Goal: Contribute content: Contribute content

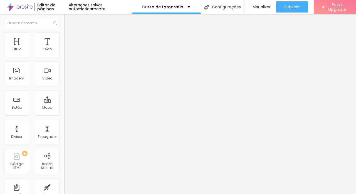
click at [64, 35] on img at bounding box center [66, 34] width 5 height 5
click at [68, 21] on img "button" at bounding box center [70, 20] width 4 height 4
click at [64, 32] on img at bounding box center [66, 29] width 5 height 5
click at [64, 52] on input "QUERO APRENDER" at bounding box center [97, 50] width 67 height 6
type input "QUERO ME MATRICULAR"
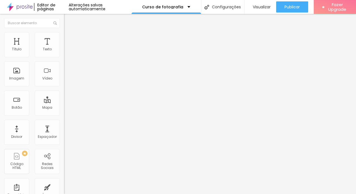
click at [64, 115] on input "https://" at bounding box center [97, 112] width 67 height 6
click at [64, 52] on input "QUERO APRENDER" at bounding box center [97, 50] width 67 height 6
type input "QUERO me matricular"
click at [185, 6] on div "Curso de fotografia" at bounding box center [166, 7] width 48 height 4
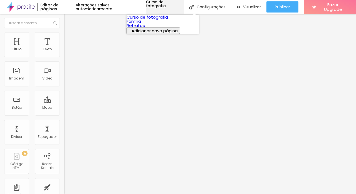
click at [184, 6] on div "Curso de fotografia" at bounding box center [165, 4] width 38 height 8
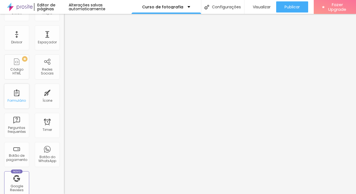
scroll to position [94, 0]
click at [16, 97] on div "Formulário" at bounding box center [16, 96] width 25 height 25
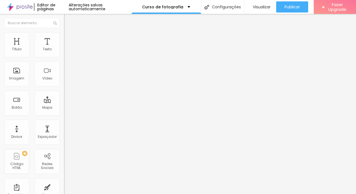
click at [64, 36] on li "Estilo" at bounding box center [96, 35] width 64 height 6
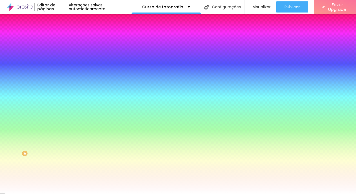
click at [64, 57] on input "#FC336A" at bounding box center [97, 56] width 67 height 6
click at [64, 55] on input "#FC336A" at bounding box center [97, 56] width 67 height 6
type input "#F57C00"
click at [64, 57] on input "#F57C00" at bounding box center [97, 56] width 67 height 6
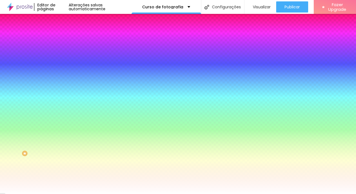
click at [64, 57] on input "#F57C00" at bounding box center [97, 56] width 67 height 6
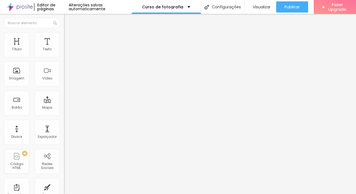
click at [64, 33] on img at bounding box center [66, 34] width 5 height 5
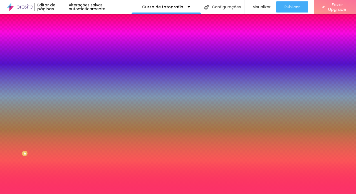
click at [64, 57] on input "#FC336A" at bounding box center [97, 56] width 67 height 6
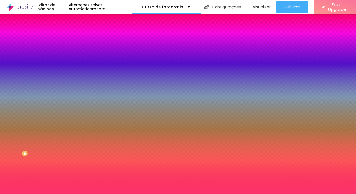
paste input "57C00"
type input "#F57C00"
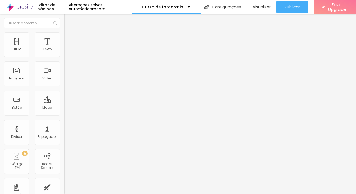
click at [69, 37] on span "Estilo" at bounding box center [73, 36] width 9 height 5
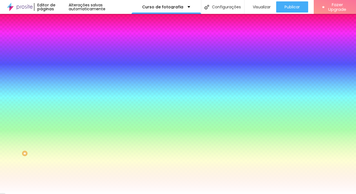
click at [64, 57] on input "#FC336A" at bounding box center [97, 56] width 67 height 6
paste input "57C00"
type input "#F57C00"
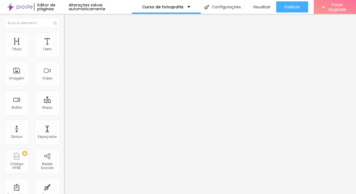
click at [64, 37] on li "Estilo" at bounding box center [96, 35] width 64 height 6
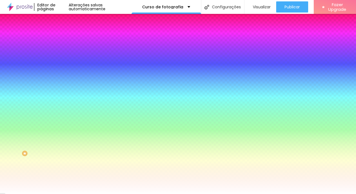
click at [64, 58] on input "#FC336A" at bounding box center [97, 56] width 67 height 6
paste input "57C00"
type input "#F57C00"
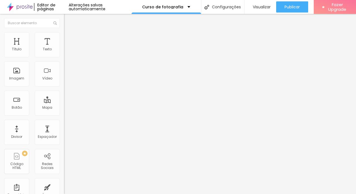
click at [64, 36] on img at bounding box center [66, 34] width 5 height 5
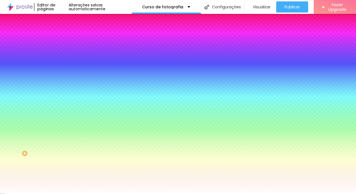
click at [64, 56] on input "#FC336A" at bounding box center [97, 56] width 67 height 6
paste input "57C00"
type input "#F57C00"
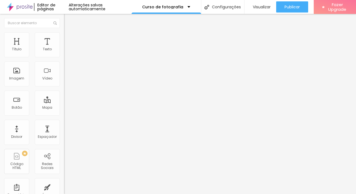
click at [69, 37] on span "Estilo" at bounding box center [73, 36] width 9 height 5
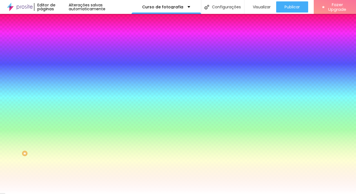
click at [64, 55] on input "#FC336A" at bounding box center [97, 56] width 67 height 6
paste input "57C00"
type input "#F57C00"
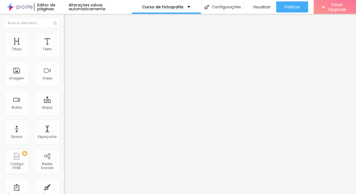
click at [69, 37] on span "Estilo" at bounding box center [73, 36] width 9 height 5
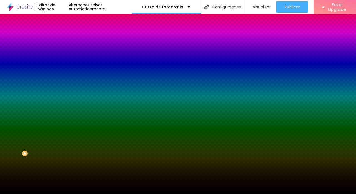
click at [64, 51] on span "Trocar imagem" at bounding box center [79, 48] width 30 height 5
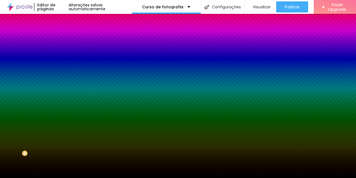
click at [64, 51] on span "Trocar imagem" at bounding box center [79, 48] width 30 height 5
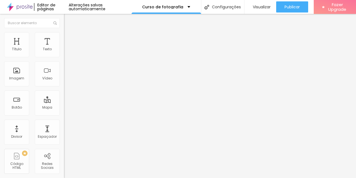
click at [64, 36] on li "Estilo" at bounding box center [96, 35] width 64 height 6
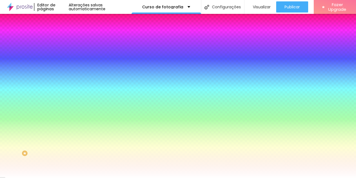
click at [64, 38] on li "Avançado" at bounding box center [96, 41] width 64 height 6
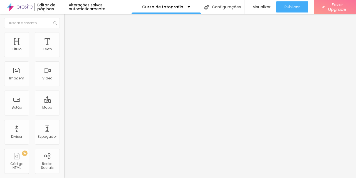
click at [64, 34] on img at bounding box center [66, 34] width 5 height 5
click at [64, 51] on span "Encaixotado" at bounding box center [75, 48] width 22 height 5
click at [69, 37] on span "Estilo" at bounding box center [73, 36] width 9 height 5
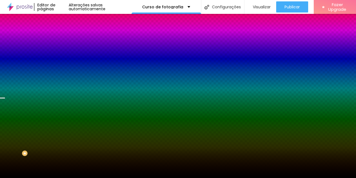
click at [64, 51] on span "Trocar imagem" at bounding box center [79, 48] width 30 height 5
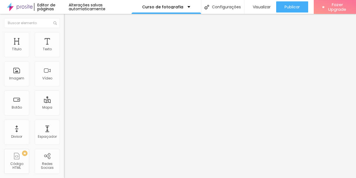
click at [64, 32] on img at bounding box center [66, 34] width 5 height 5
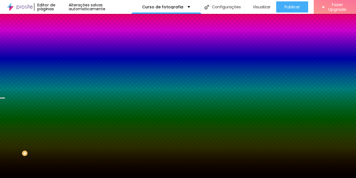
drag, startPoint x: 36, startPoint y: 70, endPoint x: 36, endPoint y: 52, distance: 17.3
click at [64, 51] on div "Trocar imagem" at bounding box center [96, 49] width 64 height 4
click at [64, 51] on span "Trocar imagem" at bounding box center [79, 48] width 30 height 5
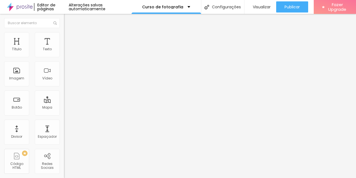
click at [64, 52] on input "QUERO APRENDER" at bounding box center [97, 50] width 67 height 6
type input "QUERO ME INSCREVER"
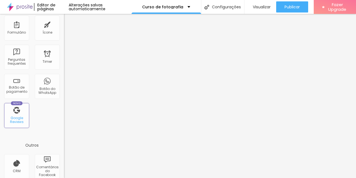
scroll to position [163, 0]
click at [263, 5] on span "Visualizar" at bounding box center [262, 7] width 18 height 4
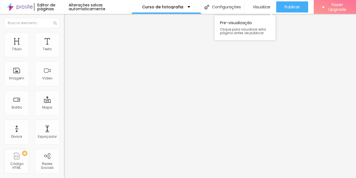
scroll to position [0, 0]
click at [261, 6] on span "Visualizar" at bounding box center [262, 7] width 18 height 4
click at [258, 5] on span "Visualizar" at bounding box center [262, 7] width 18 height 4
click at [64, 37] on li "Estilo" at bounding box center [96, 35] width 64 height 6
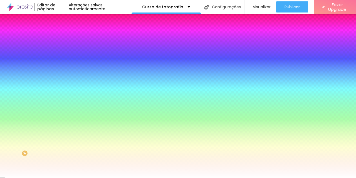
click at [64, 56] on input "#F57C00" at bounding box center [97, 56] width 67 height 6
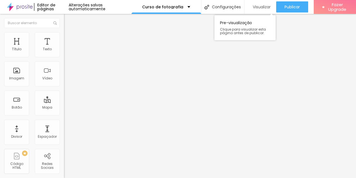
click at [260, 7] on span "Visualizar" at bounding box center [262, 7] width 18 height 4
click at [64, 115] on input "https://" at bounding box center [97, 112] width 67 height 6
paste input "[DOMAIN_NAME][URL]"
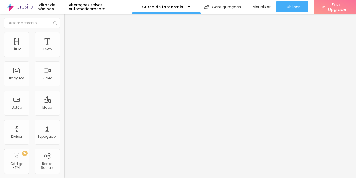
scroll to position [0, 19]
click at [64, 115] on input "[URL][DOMAIN_NAME]" at bounding box center [97, 112] width 67 height 6
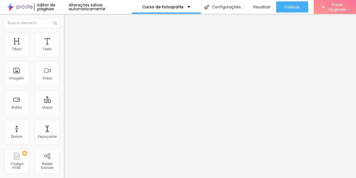
type input "[URL][DOMAIN_NAME]"
click at [64, 124] on div "Texto QUERO ME MATRICULAR Alinhamento Tamanho Normal Pequeno Normal Grande Link…" at bounding box center [96, 83] width 64 height 81
click at [64, 115] on input "https://" at bounding box center [97, 112] width 67 height 6
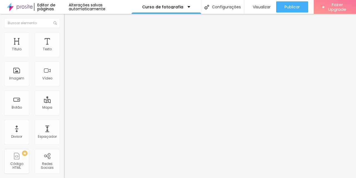
click at [64, 115] on input "https://" at bounding box center [97, 112] width 67 height 6
paste input "[DOMAIN_NAME][URL]"
type input "[URL][DOMAIN_NAME]"
click at [64, 115] on input "https://" at bounding box center [97, 112] width 67 height 6
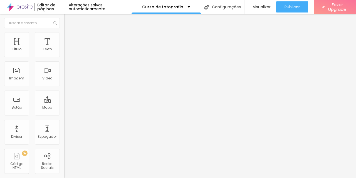
click at [64, 115] on input "https://" at bounding box center [97, 112] width 67 height 6
paste input "[DOMAIN_NAME][URL]"
type input "[URL][DOMAIN_NAME]"
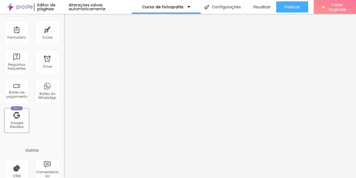
scroll to position [160, 0]
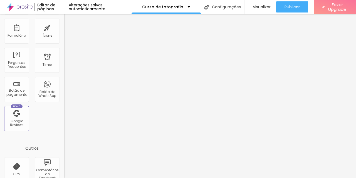
click at [41, 94] on div "Botão do WhatsApp" at bounding box center [47, 94] width 22 height 8
click at [43, 84] on div "Botão do WhatsApp" at bounding box center [47, 89] width 25 height 25
click at [43, 95] on div "Botão do WhatsApp" at bounding box center [47, 94] width 22 height 8
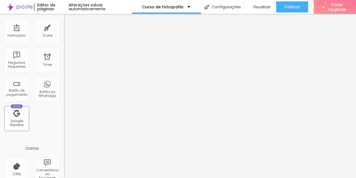
click at [49, 112] on div "Título Texto Imagem Vídeo Botão Mapa Divisor Espaçador PREMIUM Código HTML Rede…" at bounding box center [32, 3] width 64 height 263
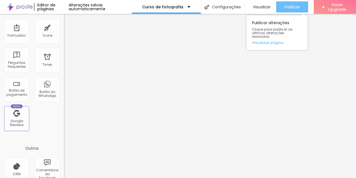
click at [290, 8] on span "Publicar" at bounding box center [292, 7] width 15 height 4
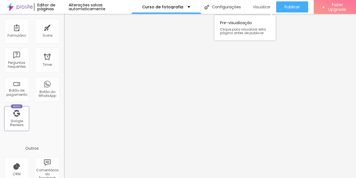
click at [261, 8] on span "Visualizar" at bounding box center [262, 7] width 18 height 4
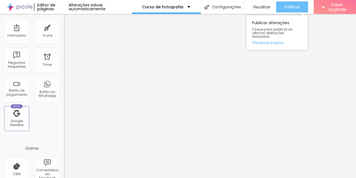
click at [294, 6] on span "Publicar" at bounding box center [292, 7] width 15 height 4
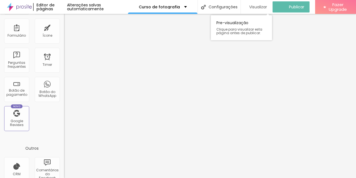
click at [263, 6] on span "Visualizar" at bounding box center [258, 7] width 18 height 4
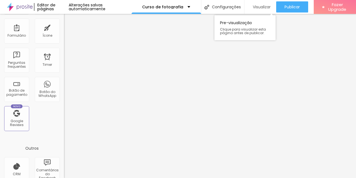
scroll to position [0, 0]
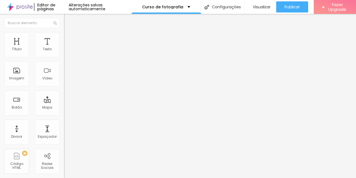
click at [69, 37] on span "Estilo" at bounding box center [73, 36] width 9 height 5
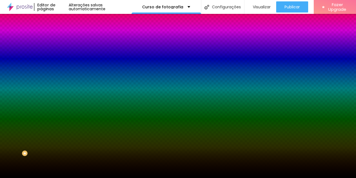
click at [64, 51] on span "Trocar imagem" at bounding box center [79, 48] width 30 height 5
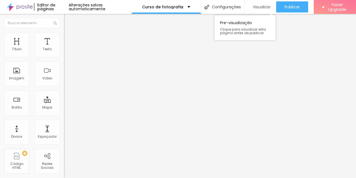
click at [259, 6] on span "Visualizar" at bounding box center [262, 7] width 18 height 4
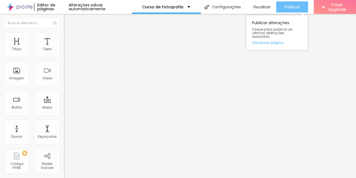
click at [290, 6] on span "Publicar" at bounding box center [292, 7] width 15 height 4
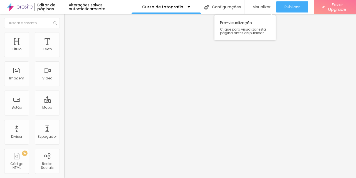
click at [263, 5] on span "Visualizar" at bounding box center [262, 7] width 18 height 4
type input "98"
type input "94"
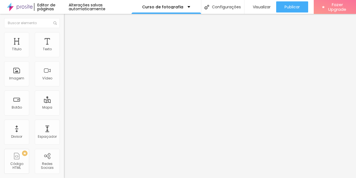
type input "93"
type input "92"
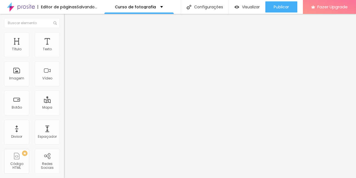
type input "91"
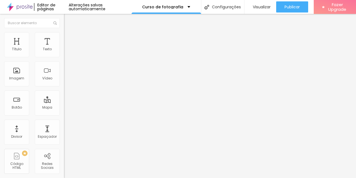
type input "90"
drag, startPoint x: 46, startPoint y: 117, endPoint x: 43, endPoint y: 117, distance: 3.1
click at [64, 131] on input "range" at bounding box center [82, 133] width 36 height 4
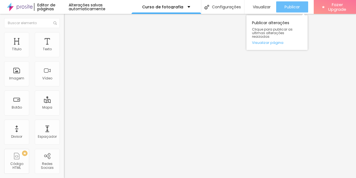
click at [290, 7] on span "Publicar" at bounding box center [292, 7] width 15 height 4
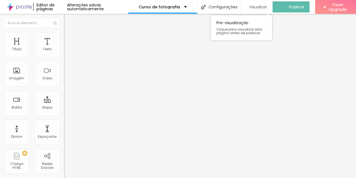
click at [260, 7] on span "Visualizar" at bounding box center [258, 7] width 18 height 4
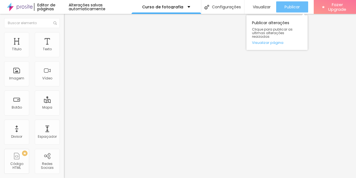
click at [289, 6] on span "Publicar" at bounding box center [292, 7] width 15 height 4
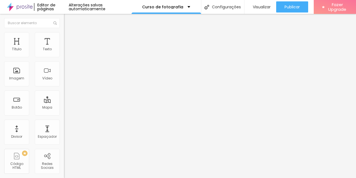
type input "97"
type input "100"
drag, startPoint x: 43, startPoint y: 116, endPoint x: 55, endPoint y: 116, distance: 11.4
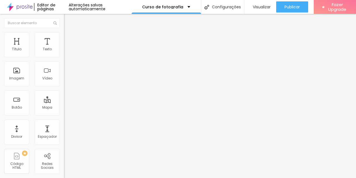
type input "100"
click at [64, 131] on input "range" at bounding box center [82, 133] width 36 height 4
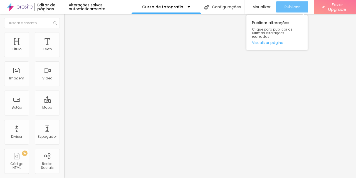
click at [294, 7] on span "Publicar" at bounding box center [292, 7] width 15 height 4
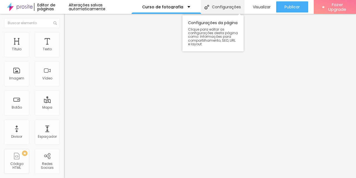
click at [227, 6] on div "Configurações" at bounding box center [222, 7] width 43 height 14
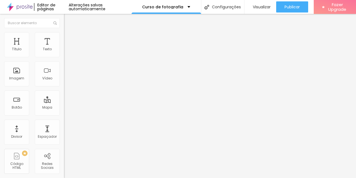
type textarea "[PERSON_NAME] é fotógrafo há mais de 9 anos. Já fotografou diversos casamentos …"
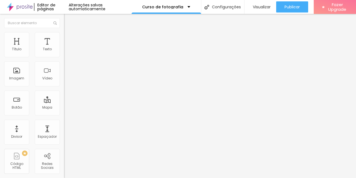
scroll to position [31, 0]
type textarea "Curso de fotografia, Fotografia para iniciantes, Aprenda fotografia, Aprenda fo…"
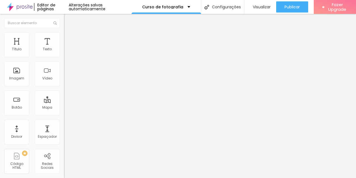
type textarea "[PERSON_NAME] é fotógrafo há mais de 9 anos e professor de fotografia há mais d…"
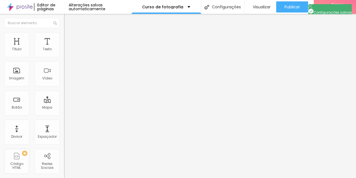
scroll to position [0, 0]
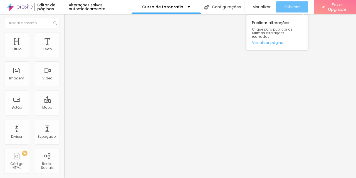
click at [291, 8] on span "Publicar" at bounding box center [292, 7] width 15 height 4
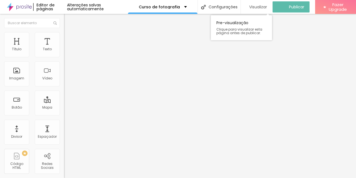
click at [260, 5] on span "Visualizar" at bounding box center [258, 7] width 18 height 4
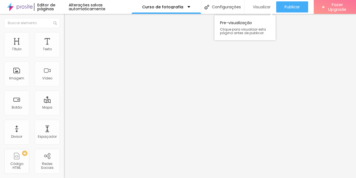
click at [262, 8] on span "Visualizar" at bounding box center [262, 7] width 18 height 4
click at [64, 35] on img at bounding box center [66, 34] width 5 height 5
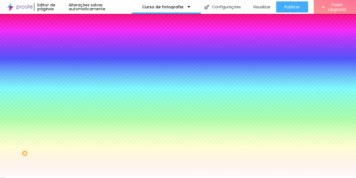
click at [64, 56] on input "#FFFFFF" at bounding box center [97, 56] width 67 height 6
paste input "57C00"
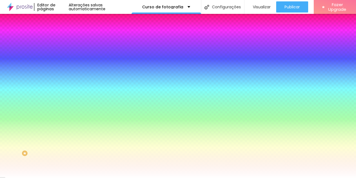
type input "#F57C00"
click at [64, 32] on li "Conteúdo" at bounding box center [96, 30] width 64 height 6
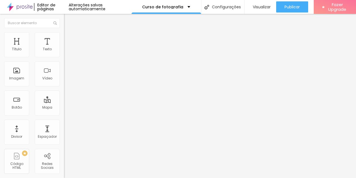
click at [64, 52] on input "QUERO ME MATRICULAR" at bounding box center [97, 50] width 67 height 6
type input "inscreva-se já!"
click at [64, 52] on input "QUERO me matricular" at bounding box center [97, 50] width 67 height 6
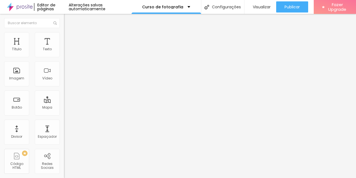
click at [64, 52] on input "QUERO me matricular" at bounding box center [97, 50] width 67 height 6
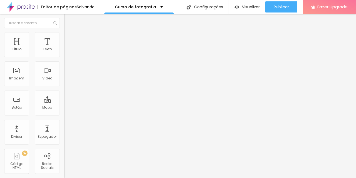
type input "inscreva -se já"
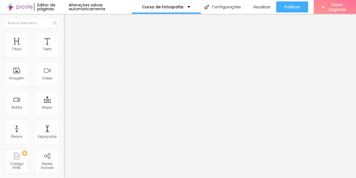
click at [64, 35] on img at bounding box center [66, 34] width 5 height 5
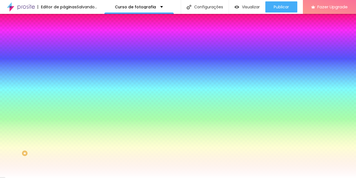
click at [64, 56] on input "#FFFFFF" at bounding box center [97, 56] width 67 height 6
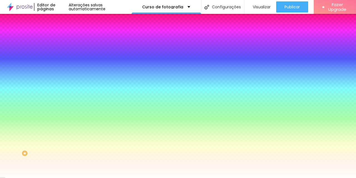
paste input "57C00"
type input "#F57C00"
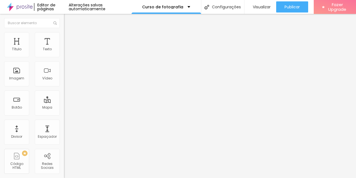
click at [64, 52] on input "QUERO ME INSCREVER" at bounding box center [97, 50] width 67 height 6
type input "inscreva-se já!"
click at [64, 36] on li "Estilo" at bounding box center [96, 35] width 64 height 6
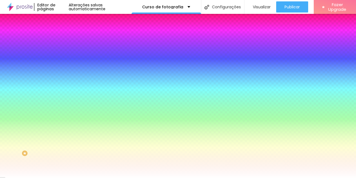
click at [64, 56] on input "#FFFFFF" at bounding box center [97, 56] width 67 height 6
paste input "57C00"
type input "#F57C00"
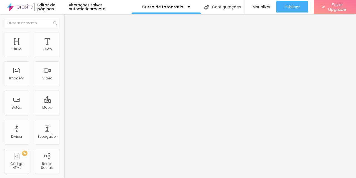
click at [64, 36] on li "Estilo" at bounding box center [96, 35] width 64 height 6
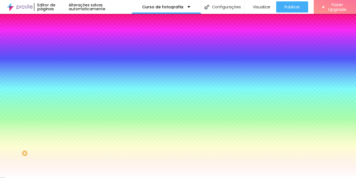
click at [64, 32] on img at bounding box center [66, 29] width 5 height 5
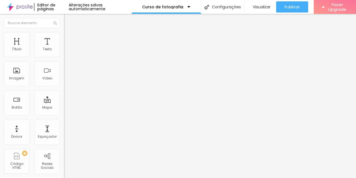
click at [64, 35] on img at bounding box center [66, 34] width 5 height 5
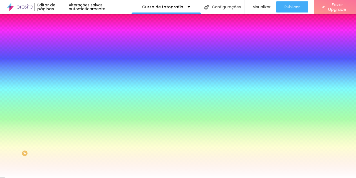
click at [64, 32] on img at bounding box center [66, 29] width 5 height 5
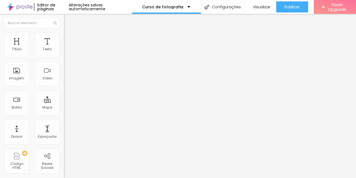
click at [68, 21] on img "button" at bounding box center [70, 20] width 4 height 4
click at [64, 47] on div "Modo" at bounding box center [96, 44] width 64 height 3
click at [64, 51] on span "Encaixotado" at bounding box center [75, 48] width 22 height 5
click at [69, 38] on span "Estilo" at bounding box center [73, 36] width 9 height 5
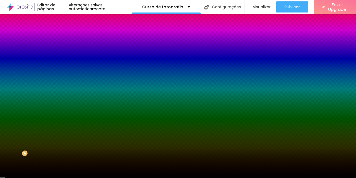
click at [89, 88] on span "DESATIVADO" at bounding box center [99, 86] width 20 height 3
click at [64, 58] on span "Nenhum" at bounding box center [71, 55] width 14 height 5
click at [68, 22] on div "Editar Seção" at bounding box center [96, 20] width 56 height 4
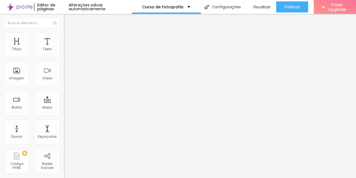
click at [64, 52] on input "inscreva-se já!" at bounding box center [97, 50] width 67 height 6
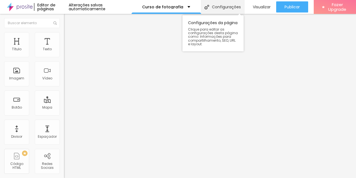
type input "Quero aprender com o Rafa"
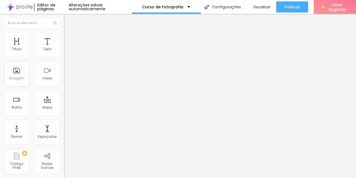
click at [18, 78] on div "Imagem" at bounding box center [16, 79] width 15 height 4
click at [18, 79] on div "Imagem" at bounding box center [16, 79] width 15 height 4
click at [18, 72] on div "Imagem" at bounding box center [16, 74] width 25 height 25
click at [69, 37] on span "Estilo" at bounding box center [73, 36] width 9 height 5
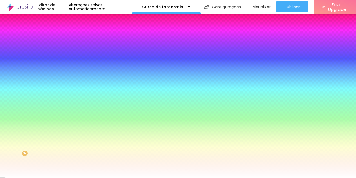
click at [64, 32] on img at bounding box center [66, 29] width 5 height 5
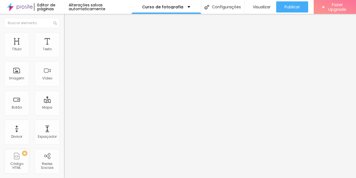
click at [68, 21] on div "Editar Coluna" at bounding box center [85, 20] width 35 height 4
click at [68, 19] on img "button" at bounding box center [70, 20] width 4 height 4
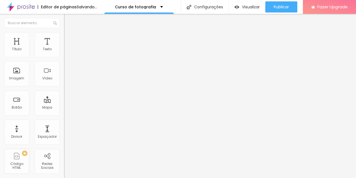
click at [64, 48] on span "Adicionar imagem" at bounding box center [82, 45] width 36 height 5
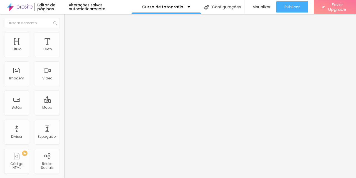
click at [64, 56] on input "text" at bounding box center [97, 54] width 67 height 6
type input "[PERSON_NAME]"
click at [64, 79] on img at bounding box center [66, 77] width 4 height 4
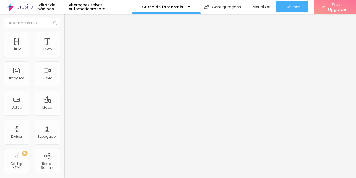
click at [64, 127] on div "Abrir em uma nova aba" at bounding box center [96, 125] width 64 height 3
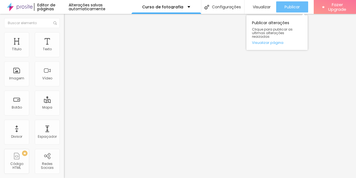
click at [293, 6] on span "Publicar" at bounding box center [292, 7] width 15 height 4
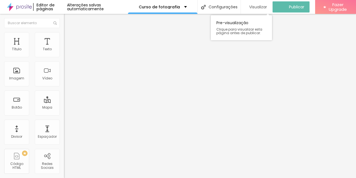
click at [263, 7] on span "Visualizar" at bounding box center [258, 7] width 18 height 4
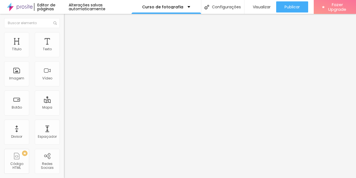
click at [67, 51] on span "Trocar icone" at bounding box center [79, 48] width 25 height 5
type input "camera"
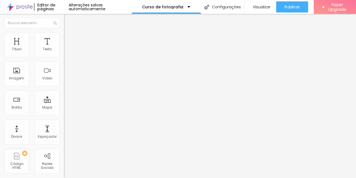
click at [67, 51] on span "Trocar icone" at bounding box center [79, 48] width 25 height 5
type input "l"
type input "iso"
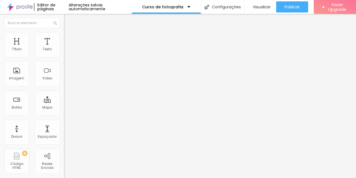
click at [67, 51] on span "Trocar icone" at bounding box center [79, 48] width 25 height 5
type input "foto"
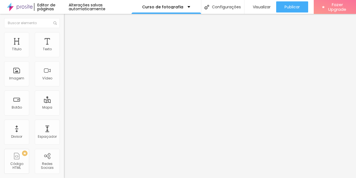
click at [67, 51] on span "Trocar icone" at bounding box center [79, 48] width 25 height 5
type input "foto"
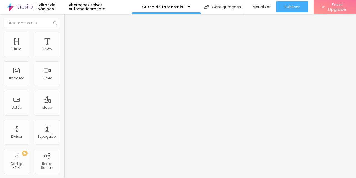
click at [67, 51] on span "Trocar icone" at bounding box center [79, 48] width 25 height 5
type input "foto"
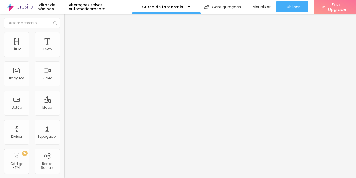
click at [67, 51] on span "Trocar icone" at bounding box center [79, 48] width 25 height 5
type input "f"
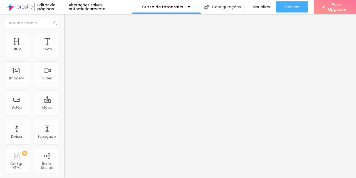
type input "c"
type input "mais"
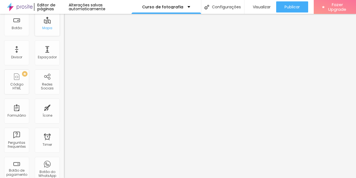
scroll to position [80, 0]
click at [45, 111] on div "Ícone" at bounding box center [47, 110] width 25 height 25
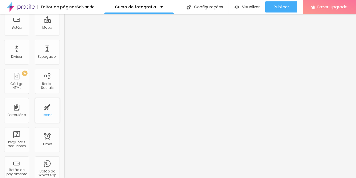
scroll to position [0, 0]
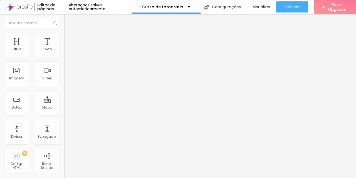
click at [67, 51] on span "Trocar icone" at bounding box center [79, 48] width 25 height 5
type input "c"
type input "estud"
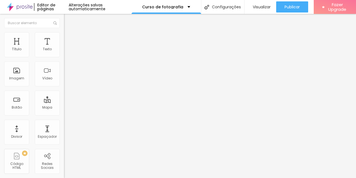
click at [64, 72] on img at bounding box center [66, 70] width 4 height 4
click at [64, 36] on li "Estilo" at bounding box center [96, 35] width 64 height 6
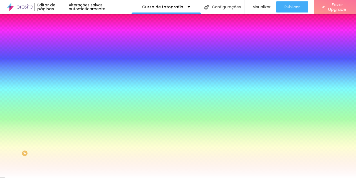
click at [64, 69] on input "#FFFFFF" at bounding box center [97, 71] width 67 height 6
click at [64, 70] on input "#FFFFFF" at bounding box center [97, 71] width 67 height 6
paste input "57C00"
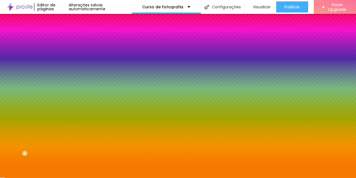
click at [64, 68] on div at bounding box center [96, 68] width 64 height 0
click at [64, 69] on input "#F57C00" at bounding box center [97, 71] width 67 height 6
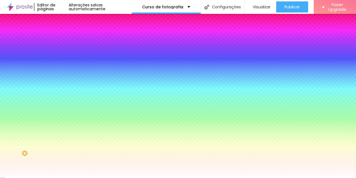
type input "#FFFFFF"
click at [64, 56] on input "#000000" at bounding box center [97, 56] width 67 height 6
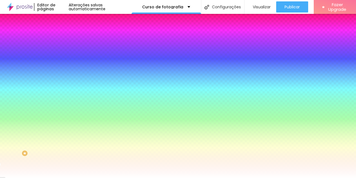
click at [64, 56] on input "#000000" at bounding box center [97, 56] width 67 height 6
paste input "F57C"
type input "#F57C00"
click at [64, 70] on input "#FFFFFF" at bounding box center [97, 71] width 67 height 6
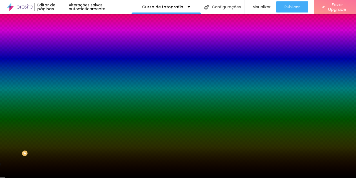
type input "#000000"
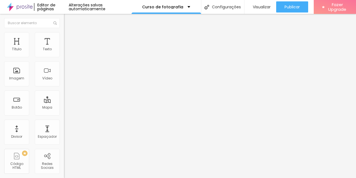
click at [64, 72] on img at bounding box center [66, 70] width 4 height 4
click at [43, 47] on div "Texto" at bounding box center [47, 49] width 9 height 4
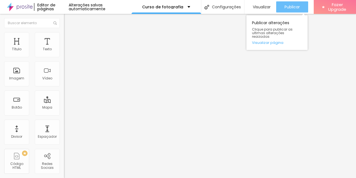
click at [291, 9] on span "Publicar" at bounding box center [292, 7] width 15 height 4
click at [290, 5] on span "Publicar" at bounding box center [292, 7] width 15 height 4
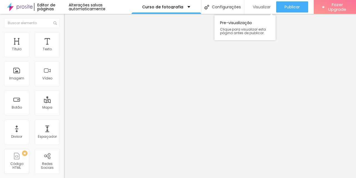
click at [259, 5] on span "Visualizar" at bounding box center [262, 7] width 18 height 4
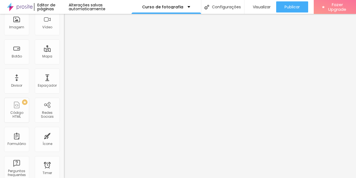
scroll to position [0, 0]
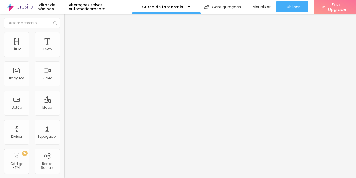
click at [68, 22] on img "button" at bounding box center [70, 20] width 4 height 4
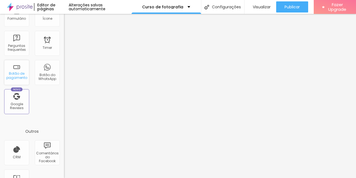
scroll to position [155, 0]
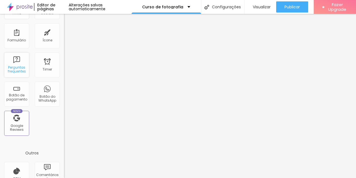
click at [19, 67] on div "Perguntas frequentes" at bounding box center [17, 70] width 22 height 8
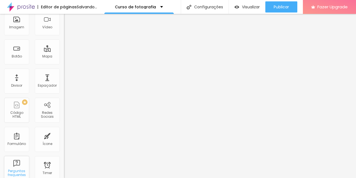
scroll to position [0, 0]
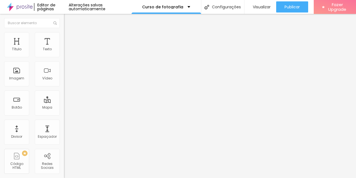
click at [64, 55] on div "Quantidade : 2" at bounding box center [96, 52] width 64 height 3
click at [64, 59] on span "Editar perguntas" at bounding box center [80, 56] width 32 height 5
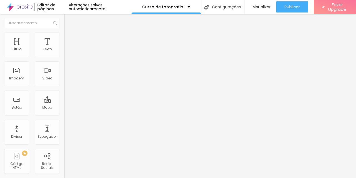
click at [64, 59] on span "Editar perguntas" at bounding box center [80, 56] width 32 height 5
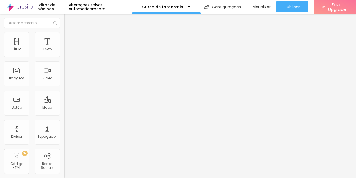
click at [64, 59] on span "Editar perguntas" at bounding box center [80, 56] width 32 height 5
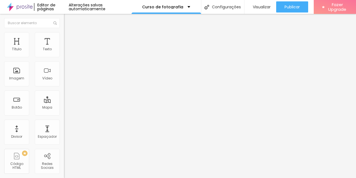
drag, startPoint x: 219, startPoint y: 88, endPoint x: 180, endPoint y: 81, distance: 40.4
copy div "É só clicar no botão e chama no WhatsApp. Isso tira a insegurança de quem ainda…"
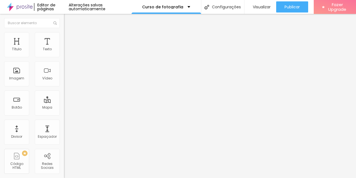
drag, startPoint x: 318, startPoint y: 141, endPoint x: 124, endPoint y: 130, distance: 194.0
drag, startPoint x: 117, startPoint y: 132, endPoint x: 299, endPoint y: 145, distance: 182.6
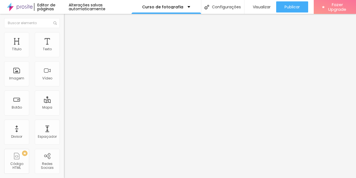
click at [64, 59] on span "Editar perguntas" at bounding box center [80, 56] width 32 height 5
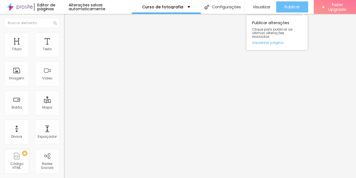
click at [293, 5] on span "Publicar" at bounding box center [292, 7] width 15 height 4
click at [291, 8] on span "Publicar" at bounding box center [292, 7] width 15 height 4
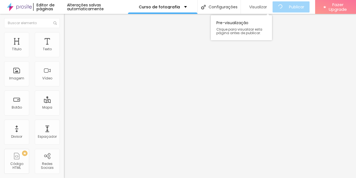
click at [264, 6] on span "Visualizar" at bounding box center [258, 7] width 18 height 4
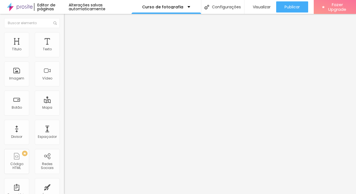
type input "46"
type input "44"
type input "42"
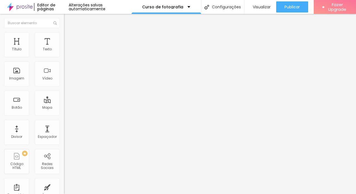
type input "42"
type input "40"
type input "38"
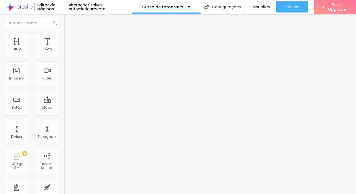
type input "36"
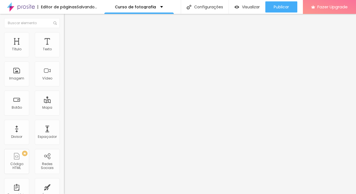
type input "34"
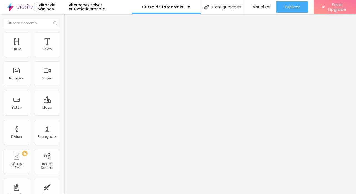
drag, startPoint x: 23, startPoint y: 104, endPoint x: 17, endPoint y: 104, distance: 6.4
type input "34"
click at [64, 64] on input "range" at bounding box center [82, 62] width 36 height 4
type input "44"
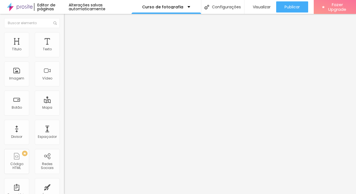
type input "40"
type input "38"
type input "36"
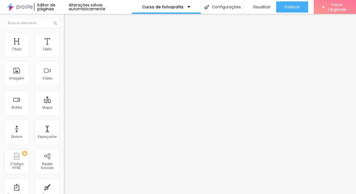
type input "36"
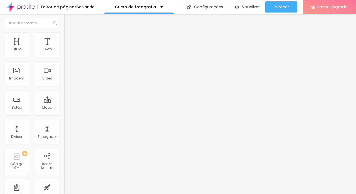
type input "34"
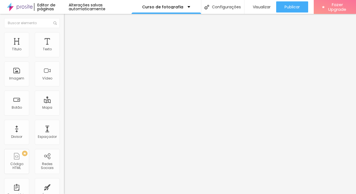
drag, startPoint x: 24, startPoint y: 103, endPoint x: 17, endPoint y: 103, distance: 6.7
type input "34"
click at [64, 64] on input "range" at bounding box center [82, 62] width 36 height 4
type input "40"
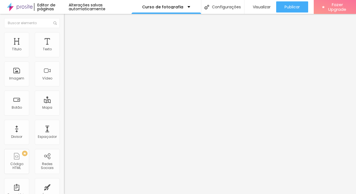
type input "38"
type input "36"
type input "34"
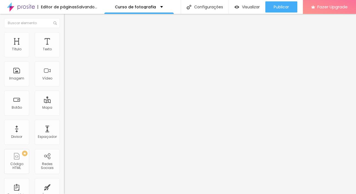
drag, startPoint x: 23, startPoint y: 102, endPoint x: 17, endPoint y: 102, distance: 6.1
type input "34"
click at [64, 64] on input "range" at bounding box center [82, 62] width 36 height 4
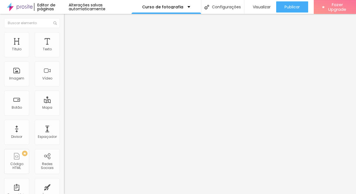
type input "46"
type input "40"
type input "38"
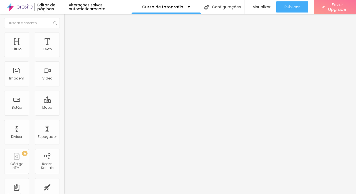
type input "38"
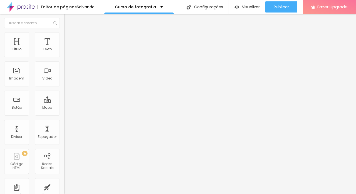
type input "36"
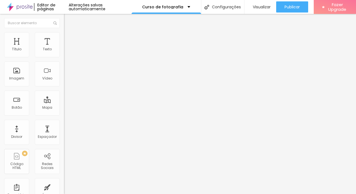
type input "34"
drag, startPoint x: 23, startPoint y: 104, endPoint x: 17, endPoint y: 103, distance: 6.7
type input "34"
click at [64, 64] on input "range" at bounding box center [82, 62] width 36 height 4
type input "42"
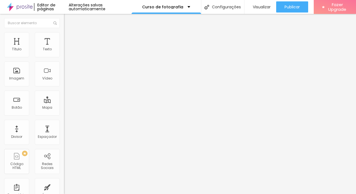
type input "42"
type input "40"
type input "38"
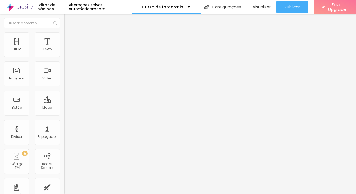
type input "36"
type input "34"
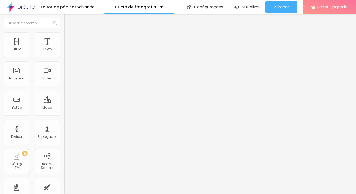
drag, startPoint x: 21, startPoint y: 102, endPoint x: 16, endPoint y: 102, distance: 4.2
type input "34"
click at [64, 64] on input "range" at bounding box center [82, 62] width 36 height 4
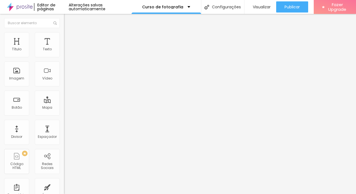
type input "44"
type input "42"
type input "38"
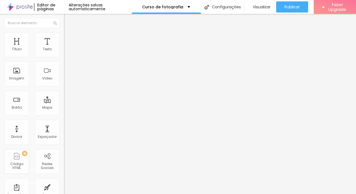
type input "38"
type input "36"
type input "34"
drag, startPoint x: 23, startPoint y: 103, endPoint x: 16, endPoint y: 103, distance: 6.7
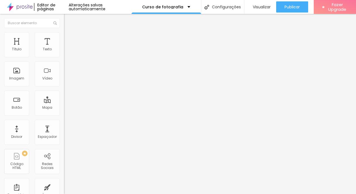
type input "34"
click at [64, 64] on input "range" at bounding box center [82, 62] width 36 height 4
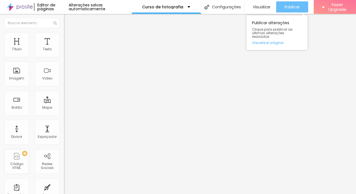
click at [293, 8] on span "Publicar" at bounding box center [292, 7] width 15 height 4
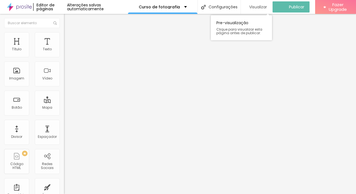
click at [261, 8] on span "Visualizar" at bounding box center [258, 7] width 18 height 4
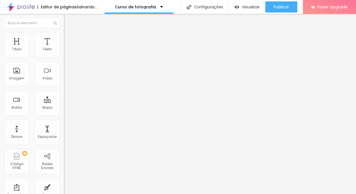
click at [64, 36] on li "Estilo" at bounding box center [96, 35] width 64 height 6
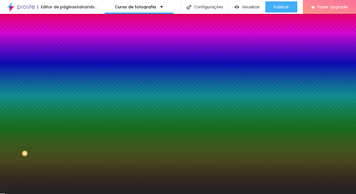
click at [64, 32] on img at bounding box center [66, 29] width 5 height 5
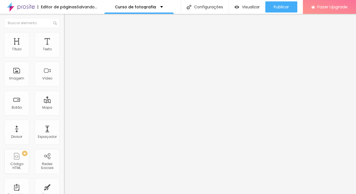
click at [64, 51] on img at bounding box center [66, 49] width 4 height 4
click at [64, 55] on img at bounding box center [66, 53] width 4 height 4
click at [64, 57] on img at bounding box center [66, 58] width 4 height 4
click at [64, 55] on img at bounding box center [66, 53] width 4 height 4
click at [69, 38] on span "Estilo" at bounding box center [73, 36] width 9 height 5
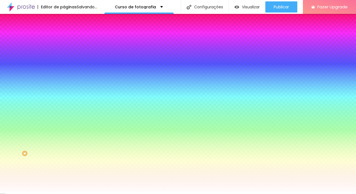
click at [69, 33] on span "Conteúdo" at bounding box center [77, 30] width 17 height 5
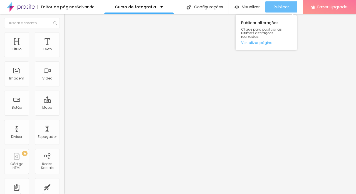
click at [289, 6] on span "Publicar" at bounding box center [281, 7] width 15 height 4
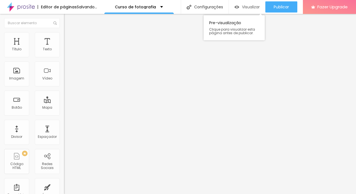
click at [260, 6] on span "Visualizar" at bounding box center [251, 7] width 18 height 4
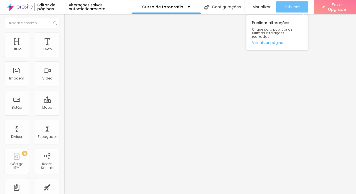
click at [292, 6] on span "Publicar" at bounding box center [292, 7] width 15 height 4
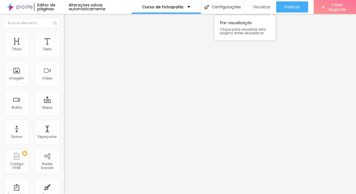
click at [264, 6] on span "Visualizar" at bounding box center [262, 7] width 18 height 4
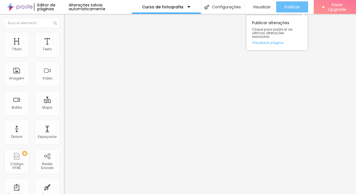
click at [291, 7] on span "Publicar" at bounding box center [292, 7] width 15 height 4
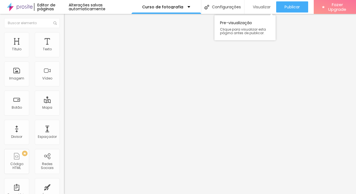
click at [260, 8] on span "Visualizar" at bounding box center [262, 7] width 18 height 4
